Goal: Check status: Check status

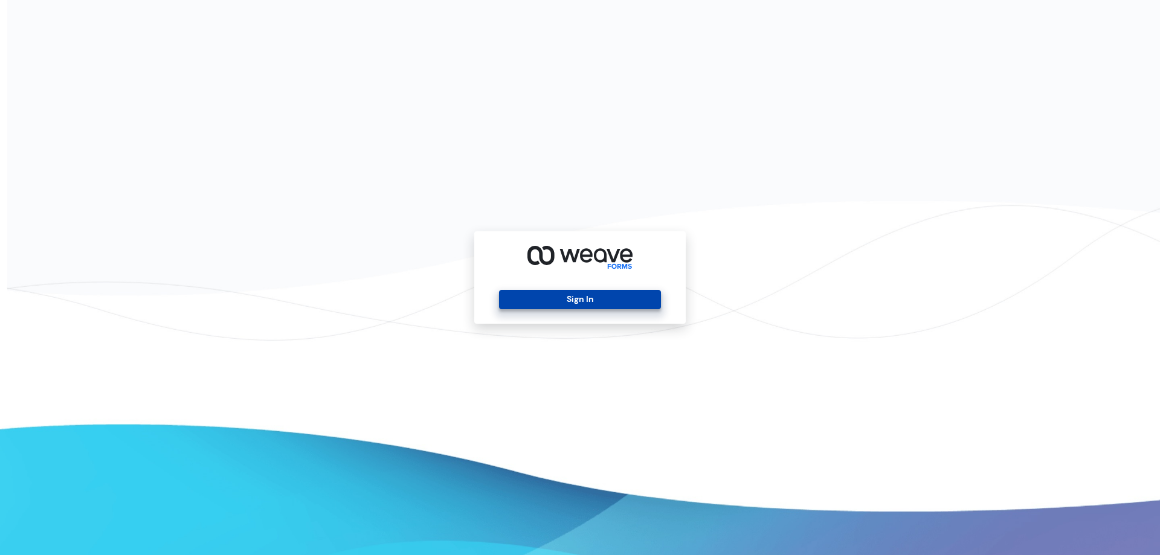
click at [597, 297] on button "Sign In" at bounding box center [579, 299] width 161 height 19
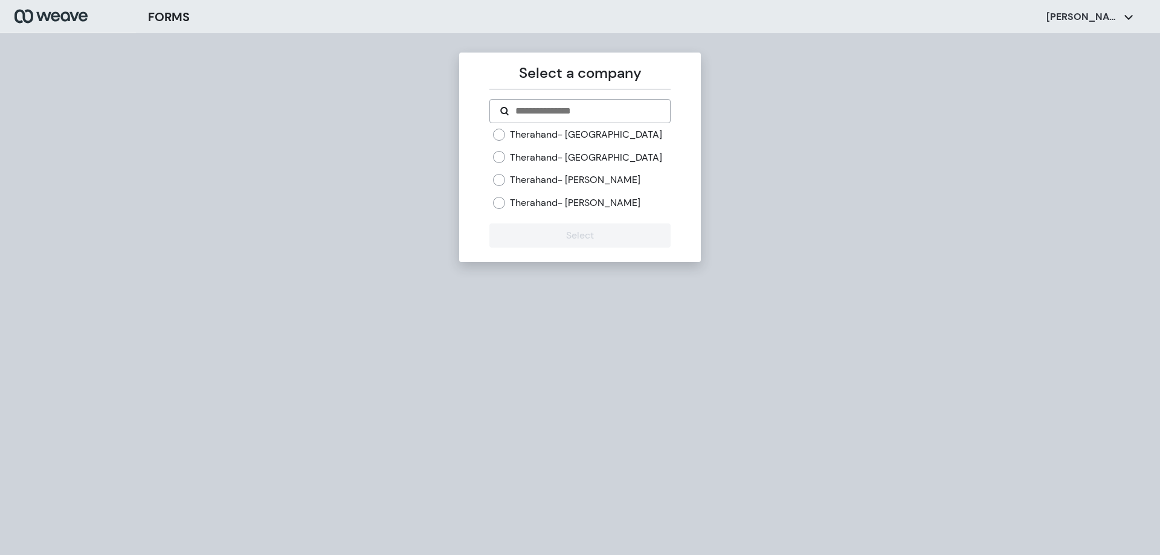
click at [537, 198] on label "Therahand- Aurora" at bounding box center [575, 202] width 130 height 13
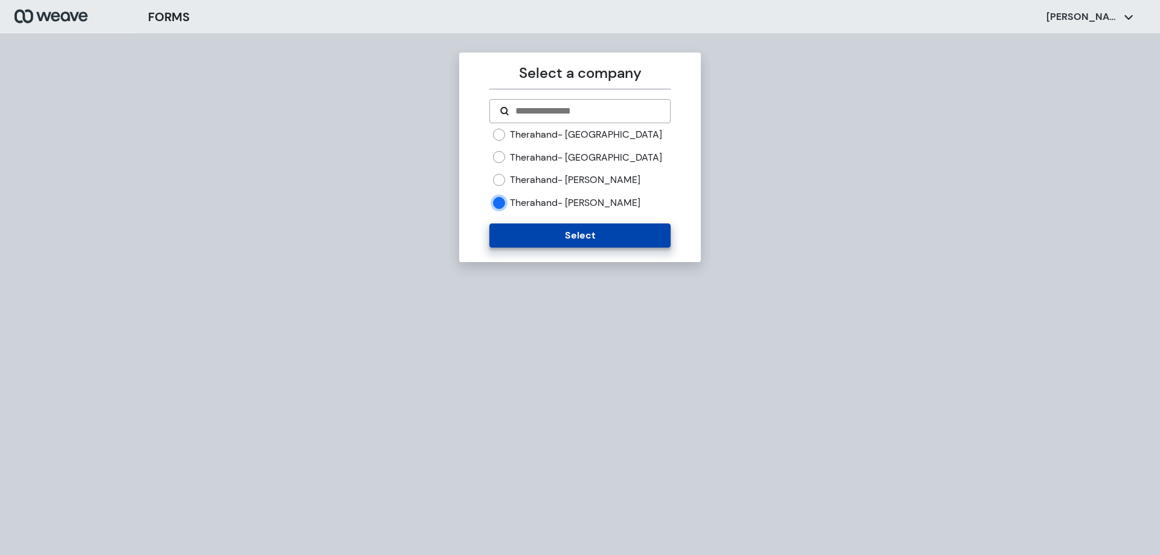
click at [515, 240] on button "Select" at bounding box center [579, 235] width 181 height 24
